Goal: Task Accomplishment & Management: Manage account settings

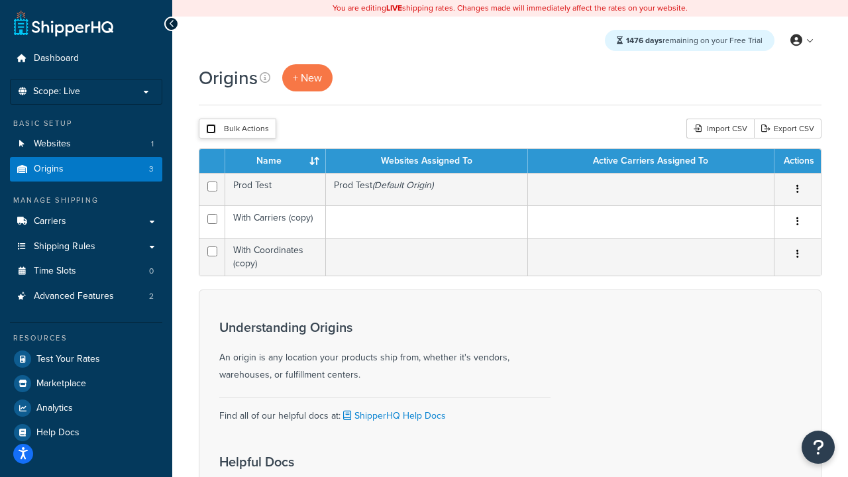
click at [211, 129] on input "checkbox" at bounding box center [211, 129] width 10 height 10
checkbox input "true"
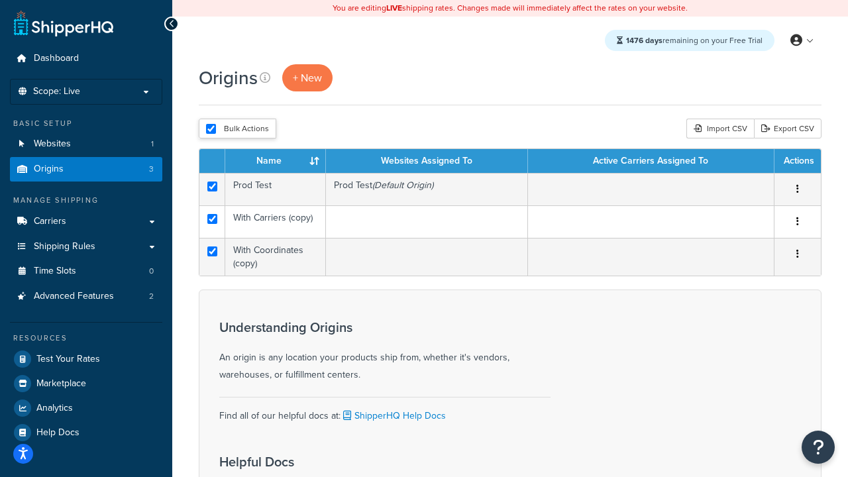
click at [0, 0] on button "Delete" at bounding box center [0, 0] width 0 height 0
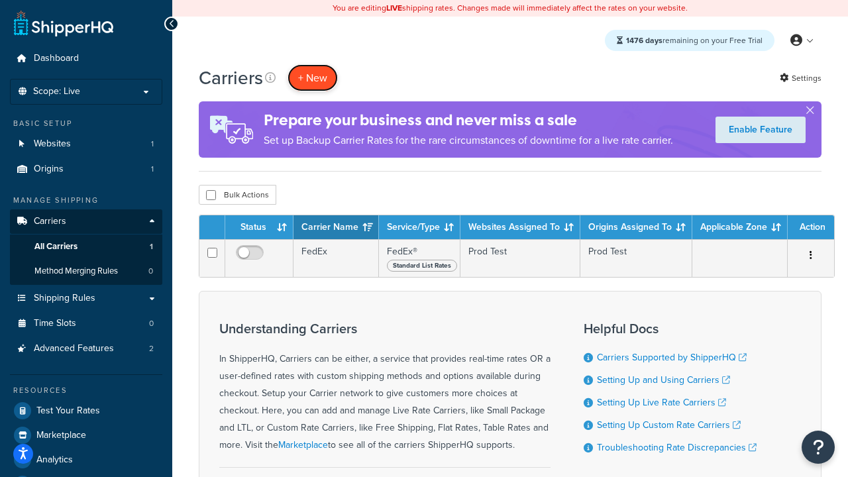
click at [313, 78] on button "+ New" at bounding box center [313, 77] width 50 height 27
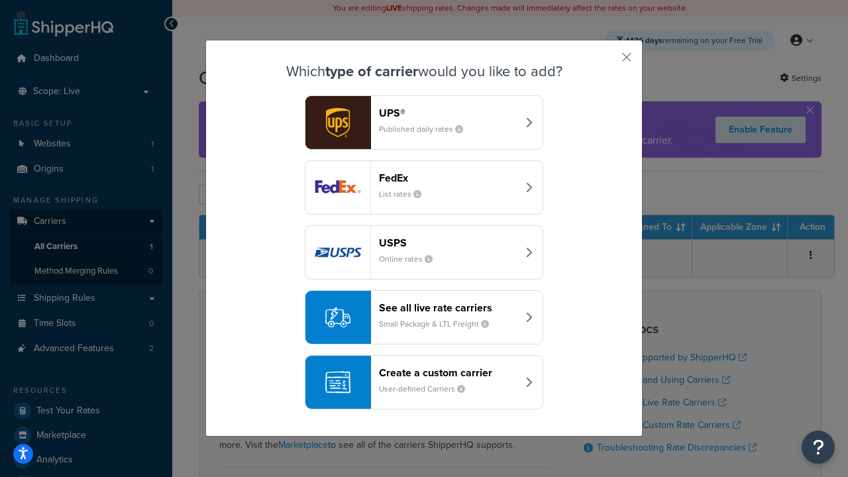
click at [424, 187] on div "FedEx List rates" at bounding box center [448, 188] width 138 height 32
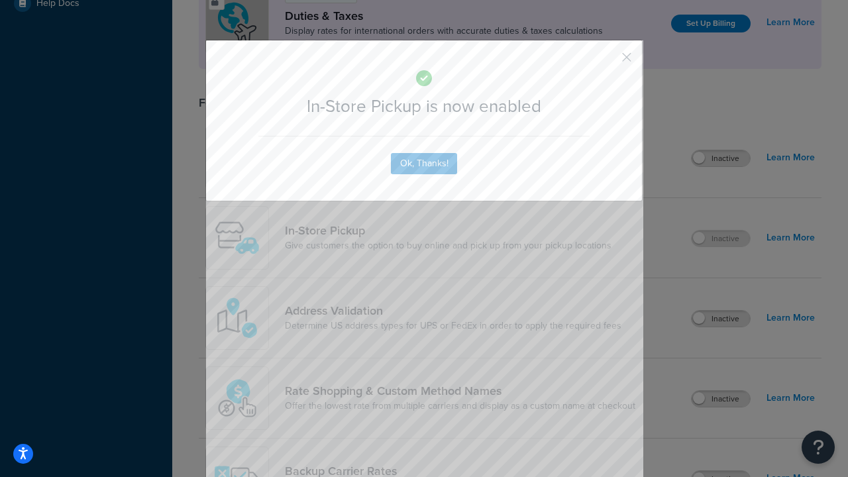
scroll to position [454, 0]
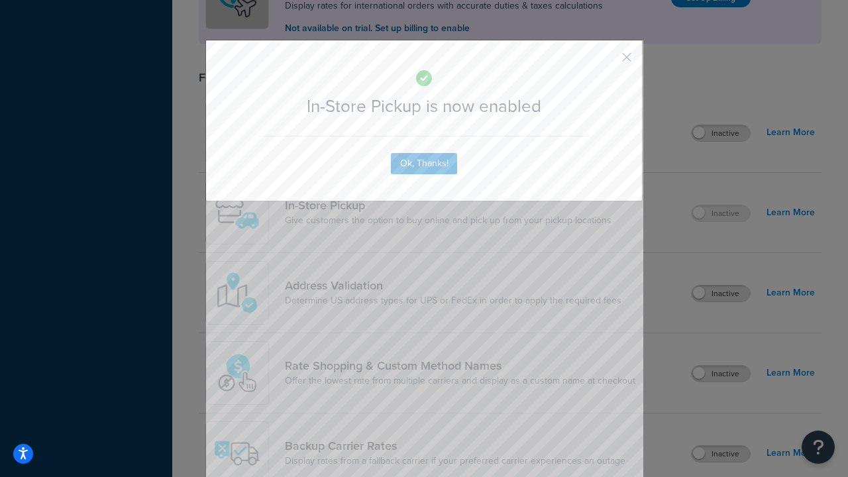
click at [607, 62] on button "button" at bounding box center [607, 61] width 3 height 3
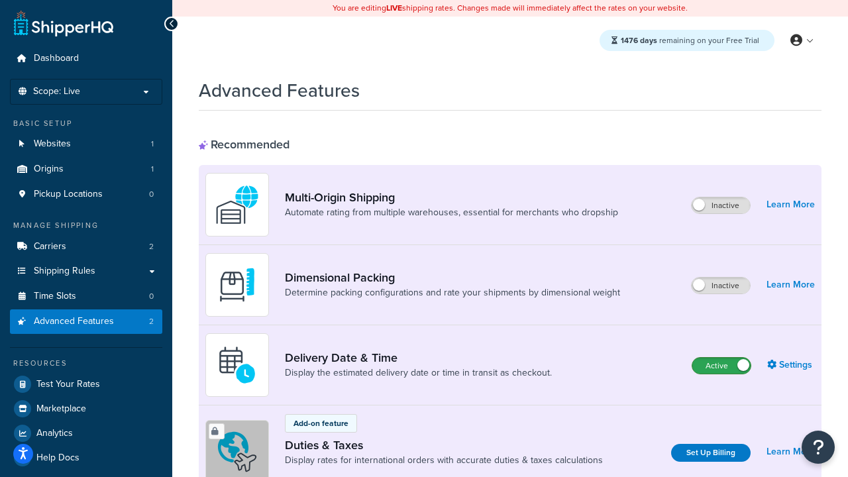
click at [721, 366] on label "Active" at bounding box center [721, 366] width 58 height 16
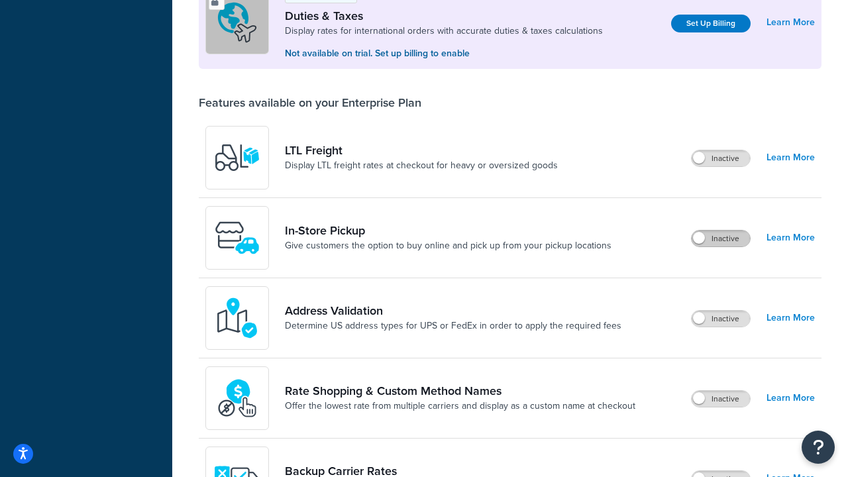
scroll to position [404, 0]
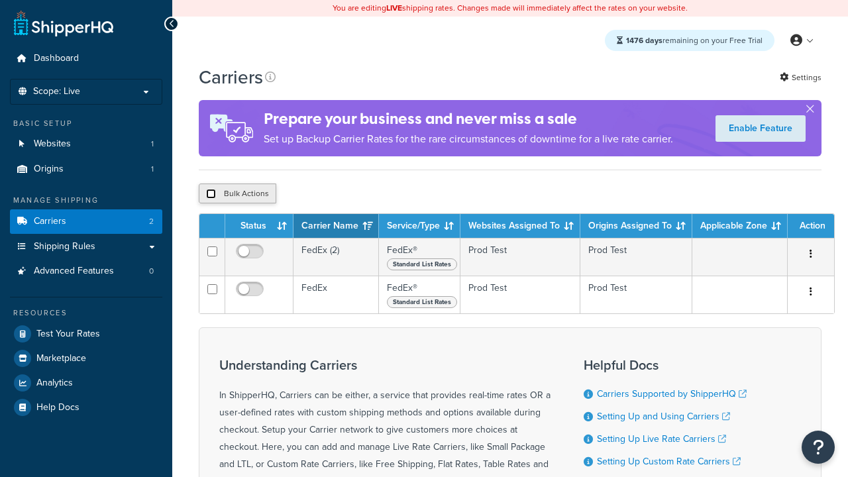
click at [211, 194] on input "checkbox" at bounding box center [211, 194] width 10 height 10
checkbox input "true"
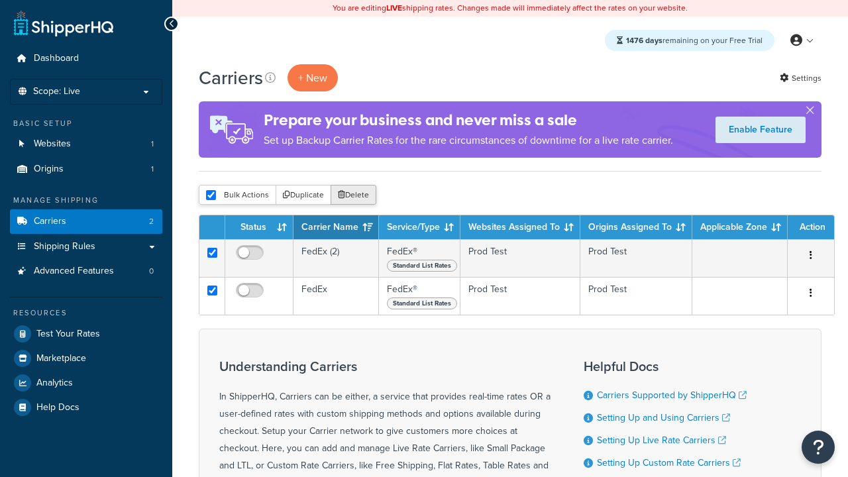
click at [356, 195] on button "Delete" at bounding box center [354, 195] width 46 height 20
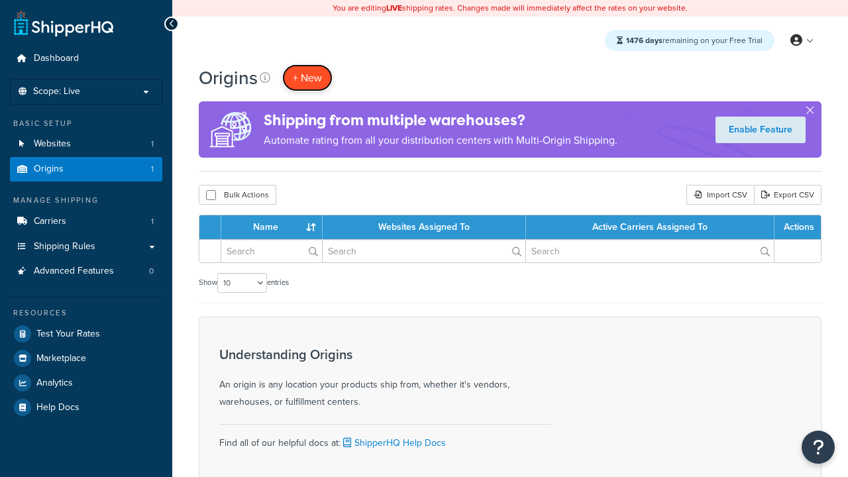
click at [307, 78] on span "+ New" at bounding box center [307, 77] width 29 height 15
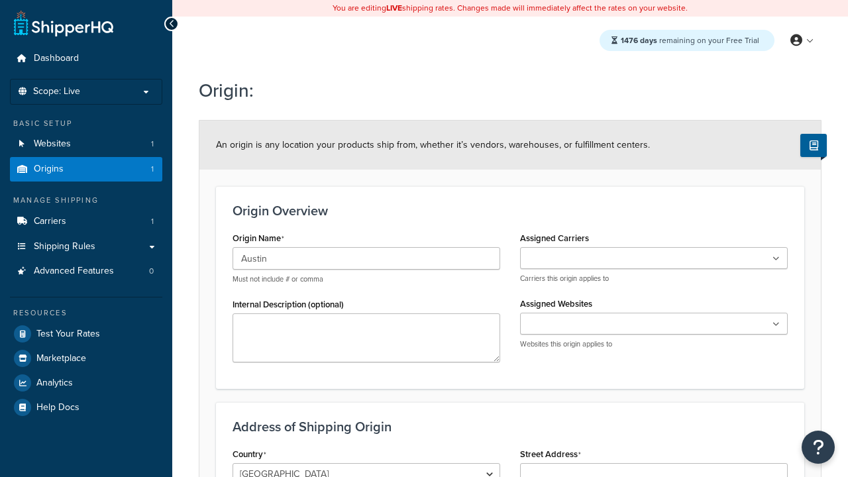
type input "Austin"
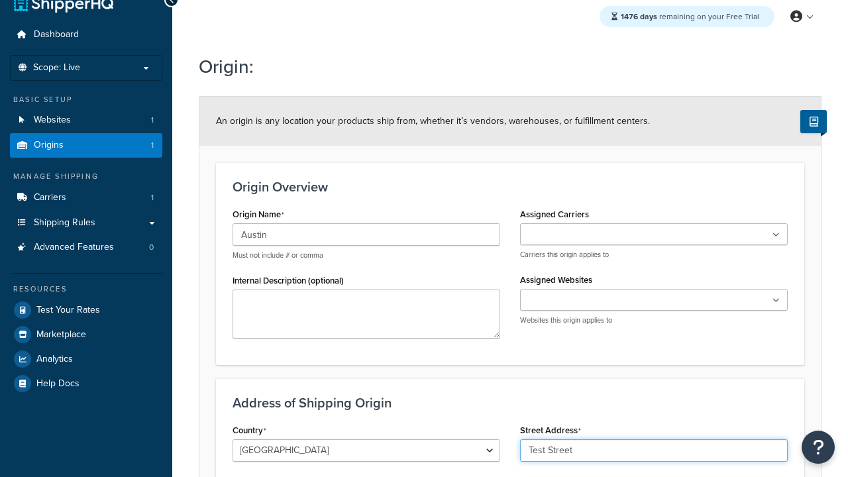
type input "Test Street"
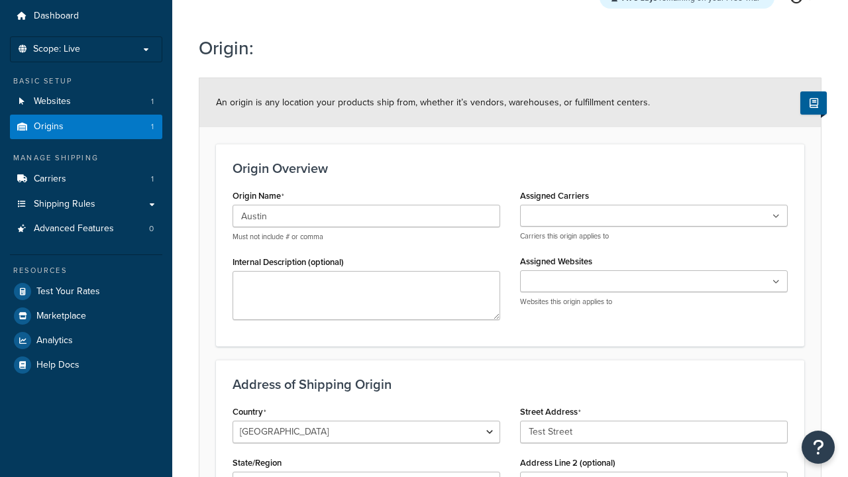
type input "Austin"
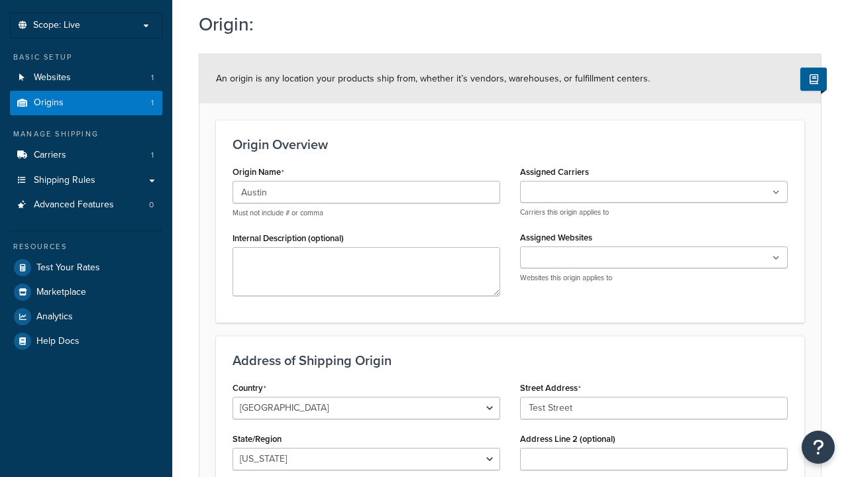
select select "43"
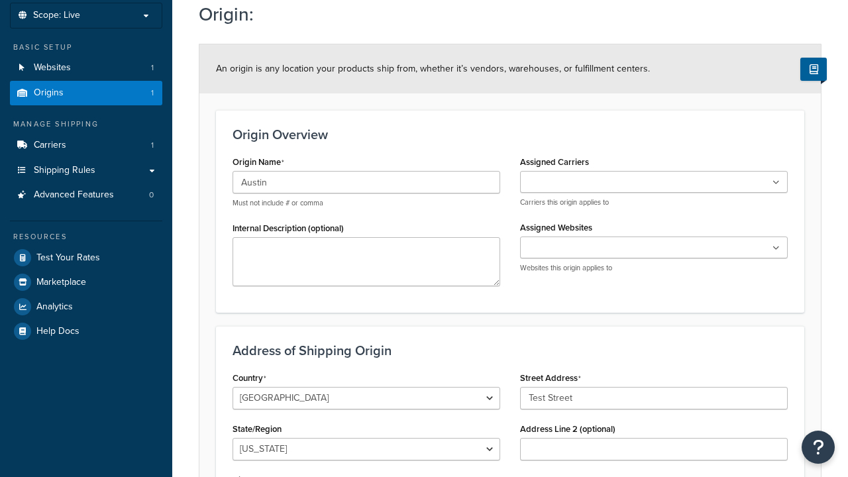
type input "Austin"
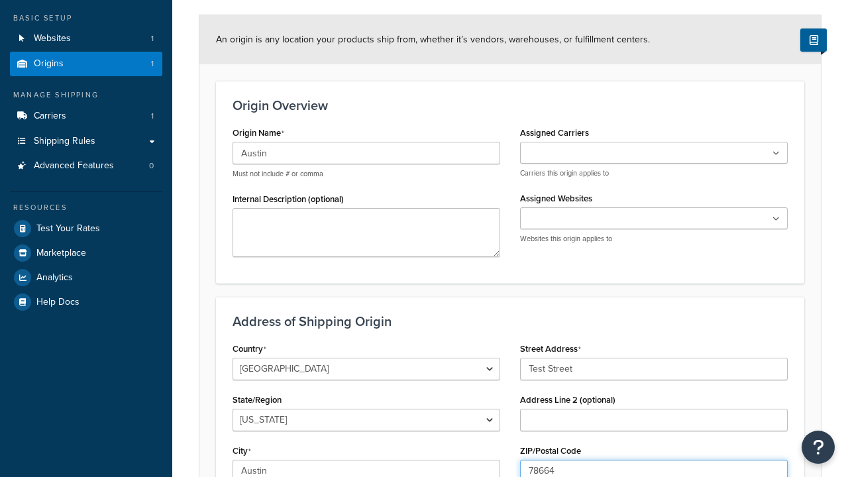
type input "78664"
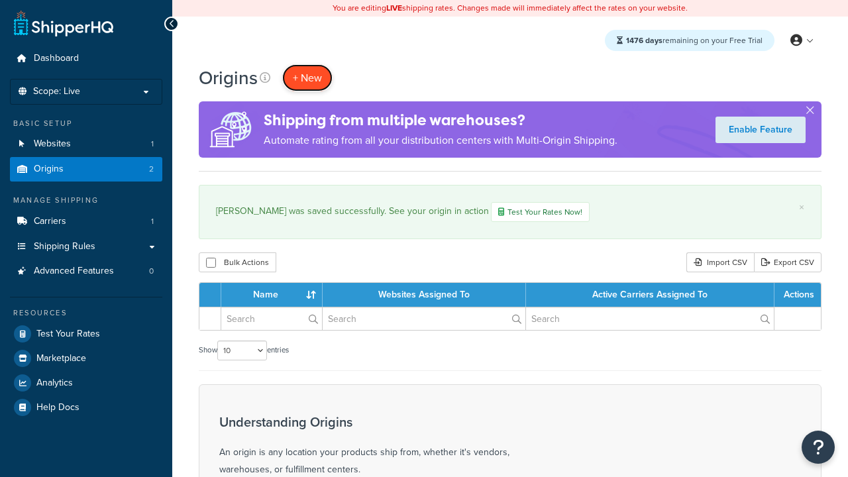
click at [307, 78] on span "+ New" at bounding box center [307, 77] width 29 height 15
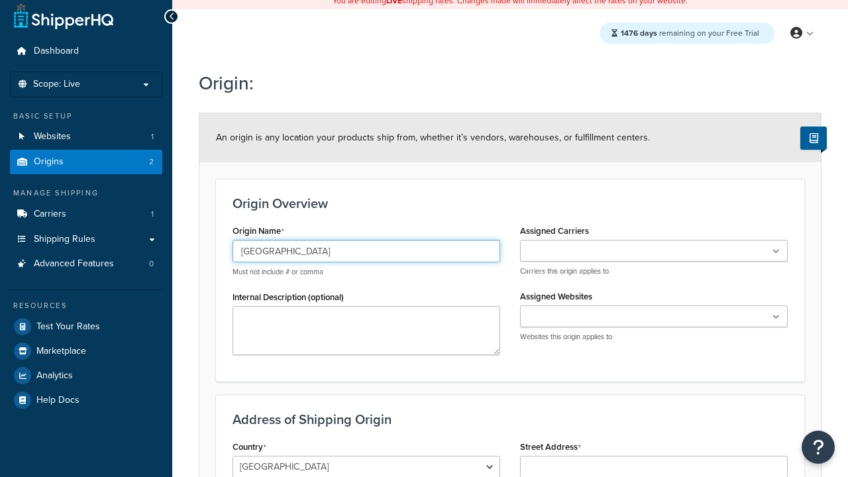
type input "[GEOGRAPHIC_DATA]"
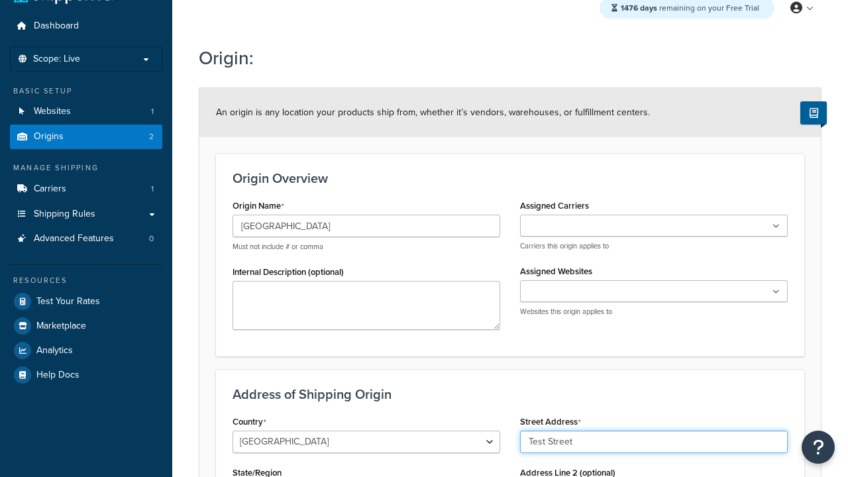
type input "Test Street"
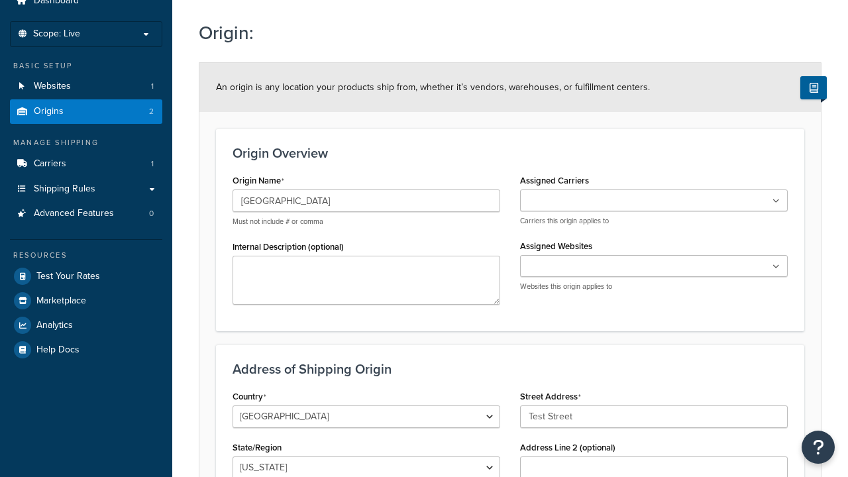
type input "Austin"
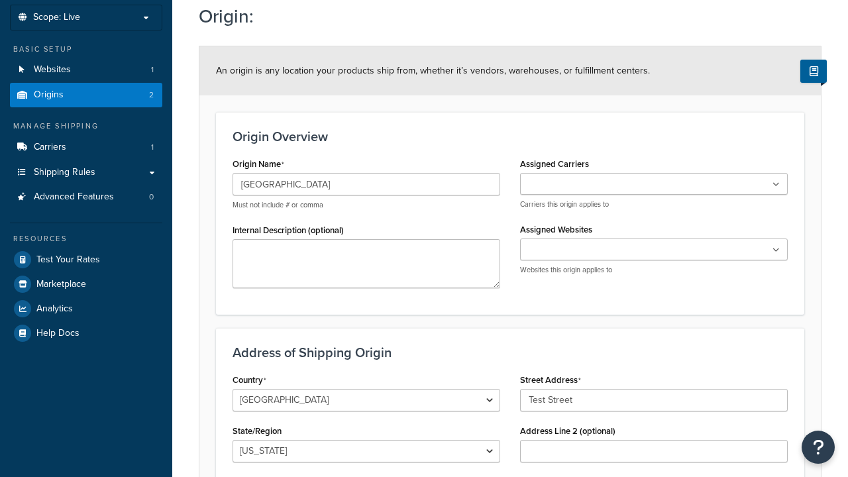
select select "43"
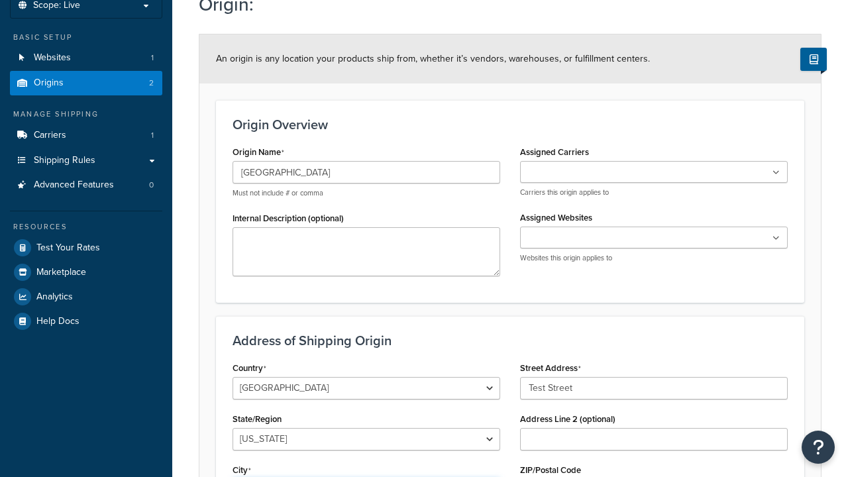
type input "Austin"
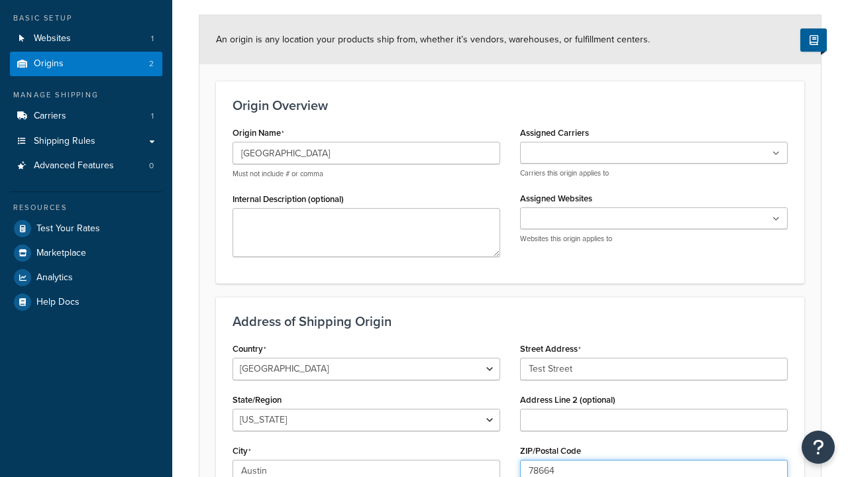
type input "78664"
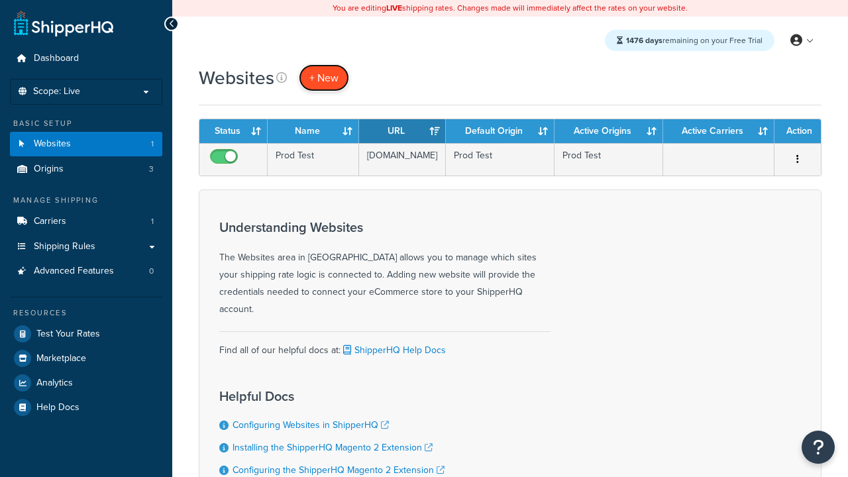
click at [324, 78] on span "+ New" at bounding box center [323, 77] width 29 height 15
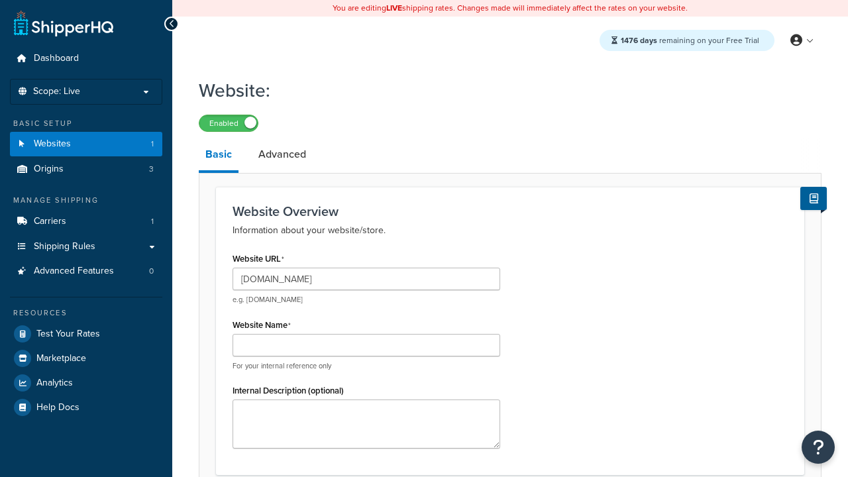
type input "[DOMAIN_NAME]"
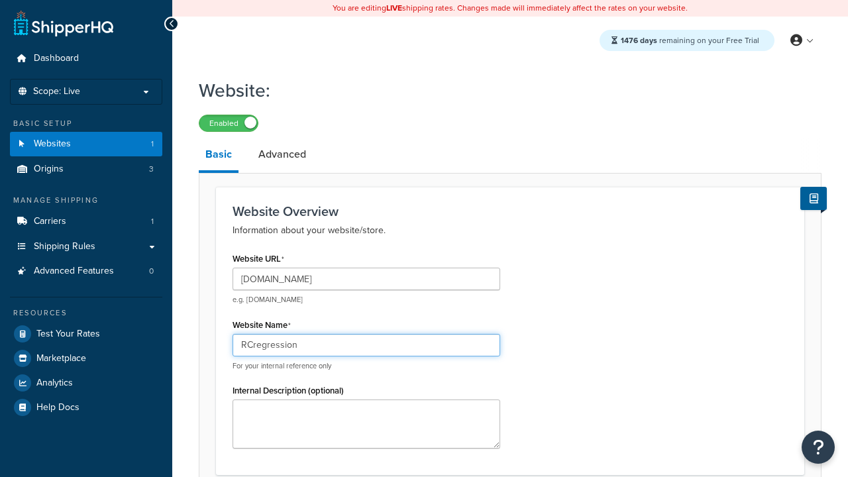
type input "RCregression"
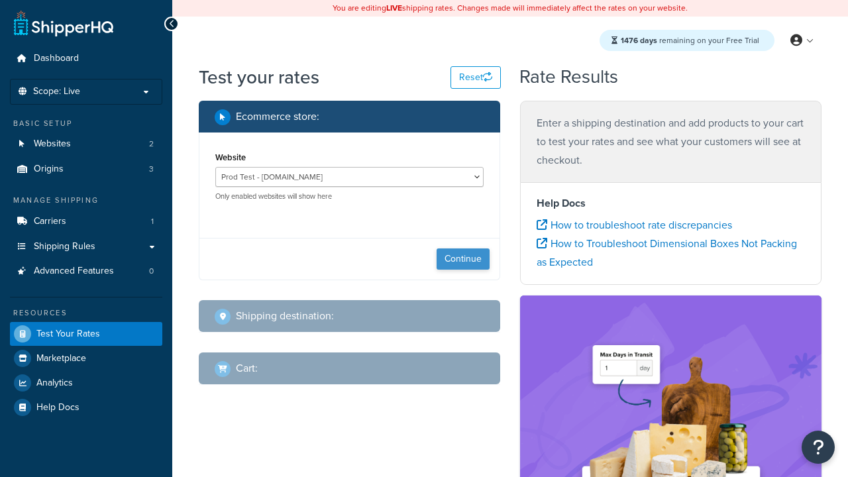
click at [463, 259] on button "Continue" at bounding box center [463, 258] width 53 height 21
select select "[GEOGRAPHIC_DATA]"
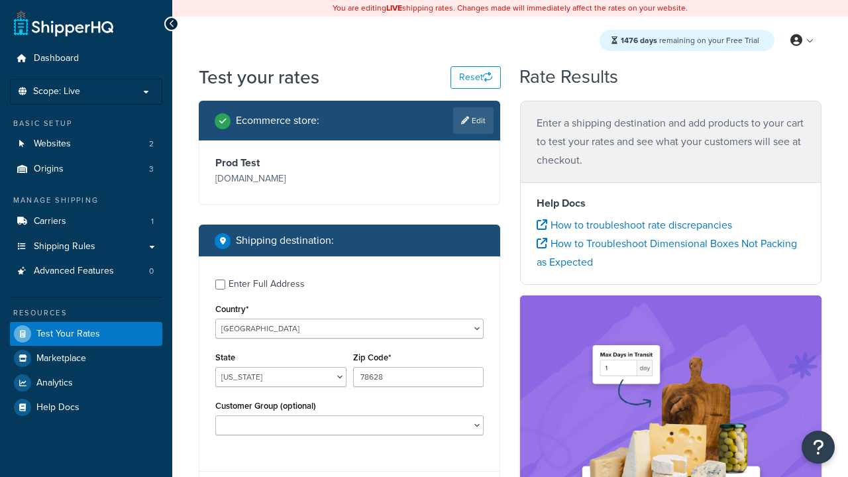
type input "78628"
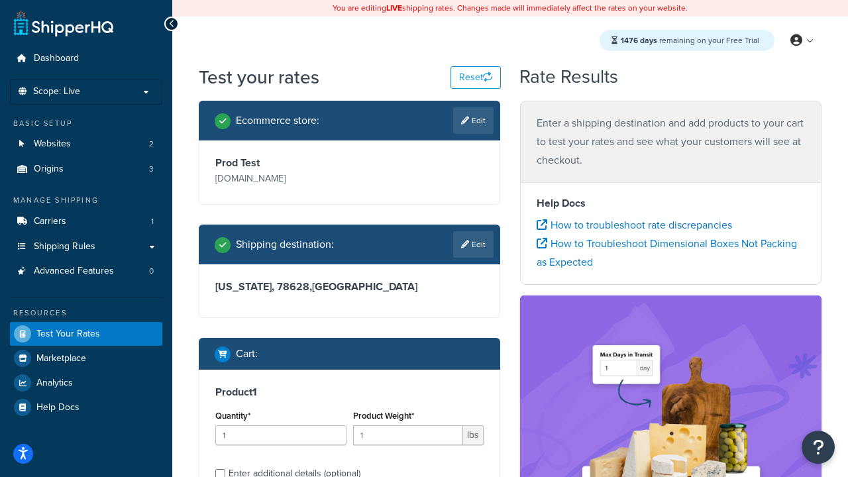
scroll to position [27, 0]
